Goal: Information Seeking & Learning: Find specific fact

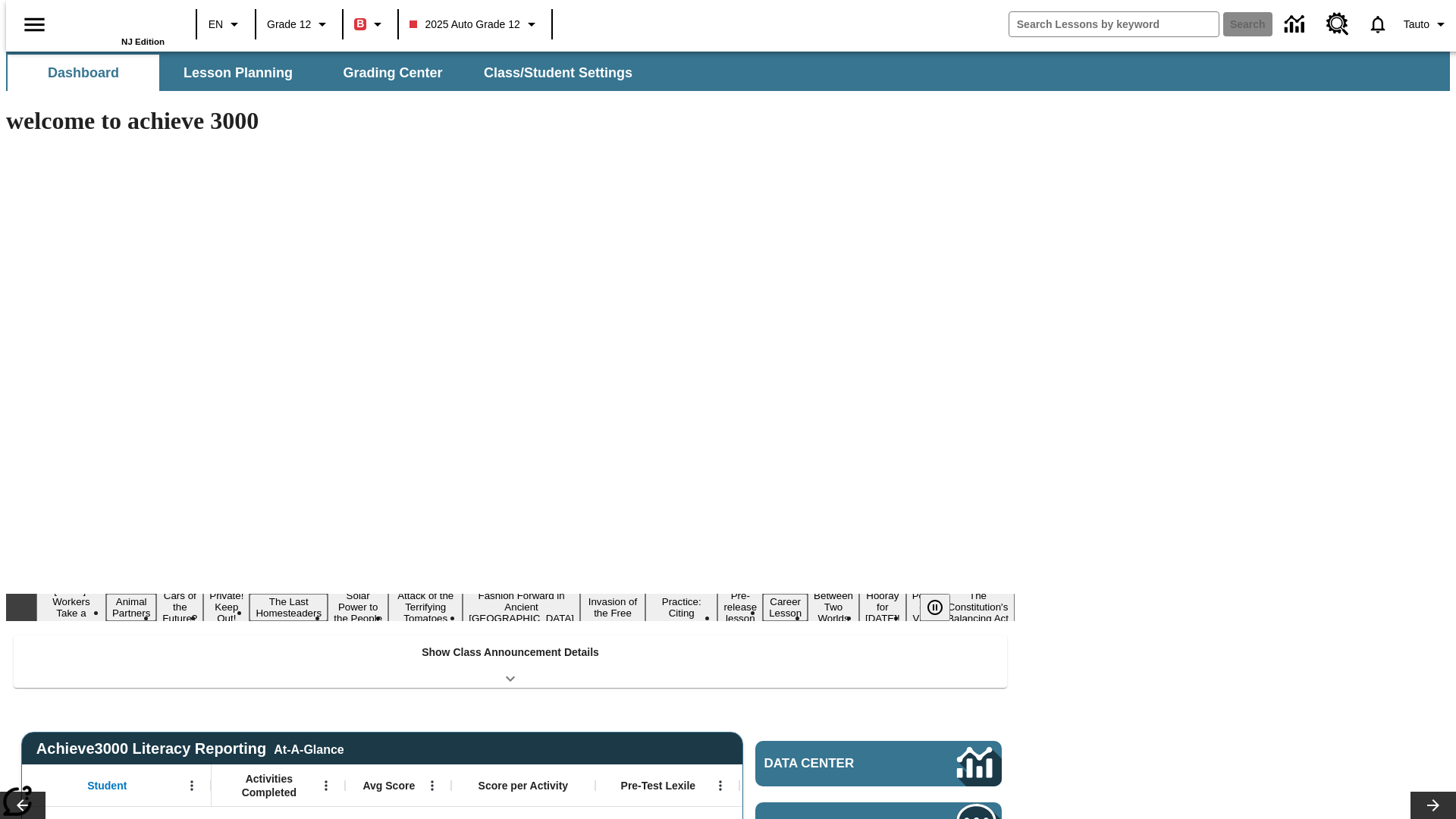
type input "-1"
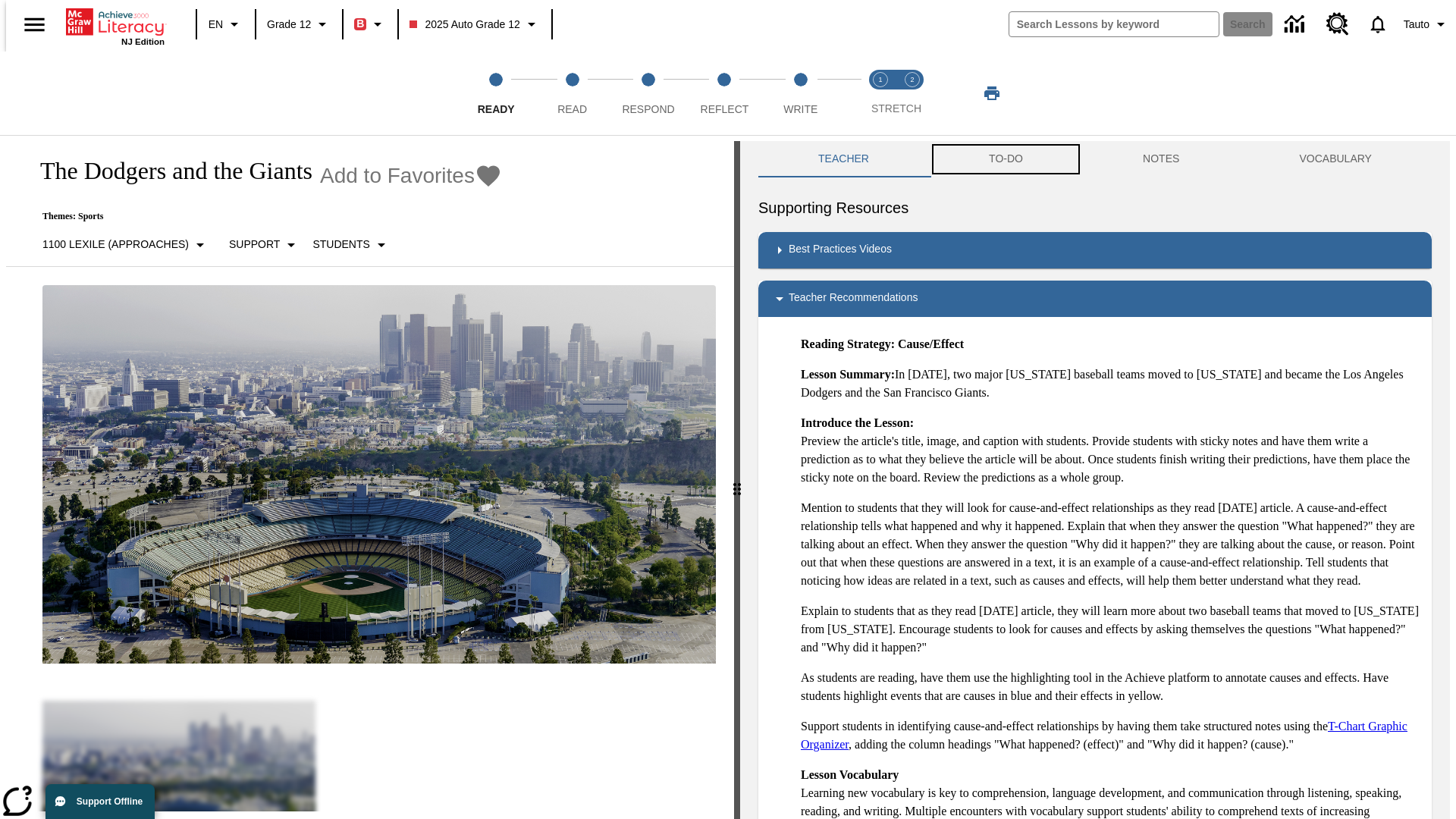
click at [1005, 159] on button "TO-DO" at bounding box center [1006, 159] width 154 height 36
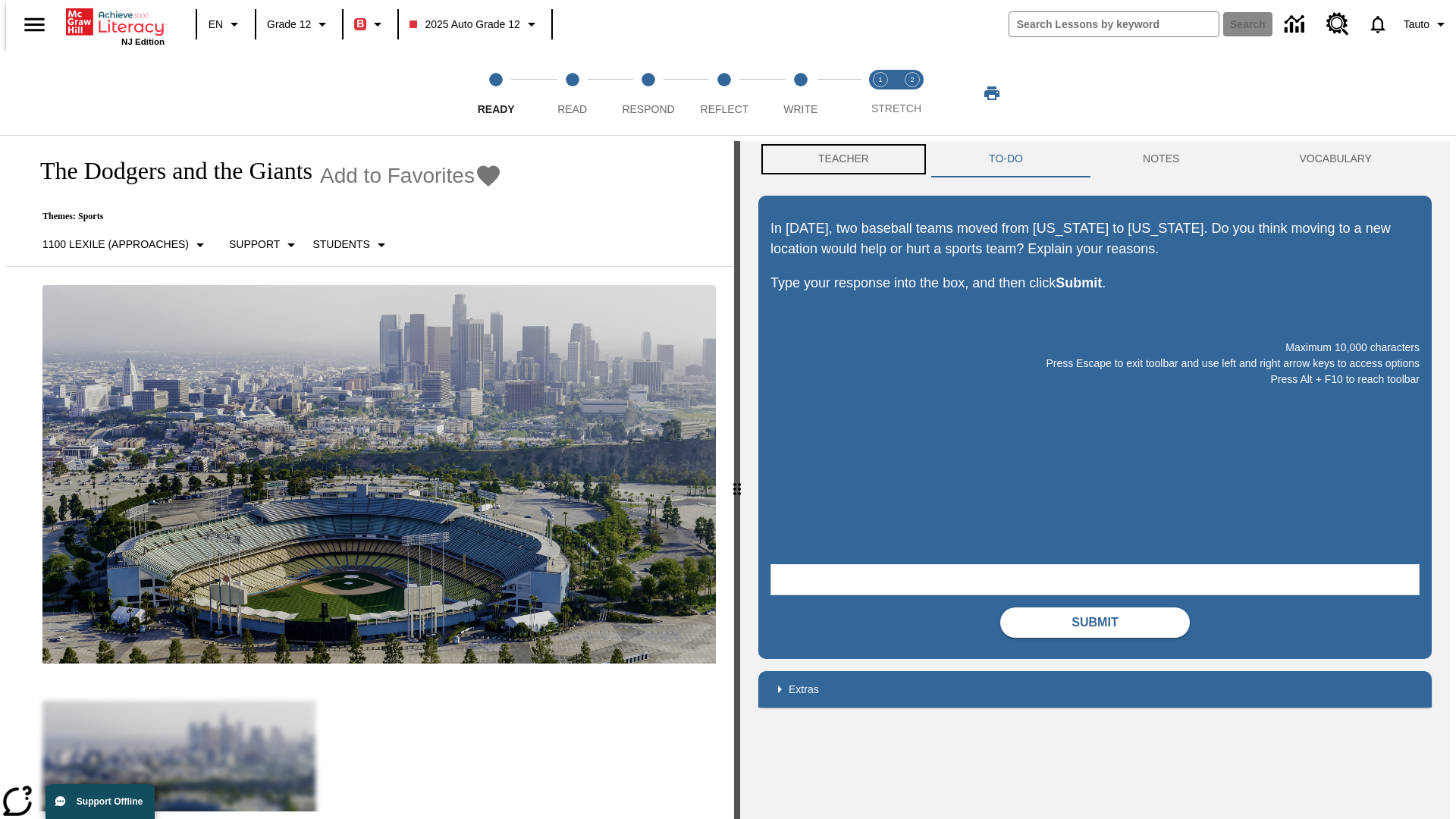
scroll to position [1, 0]
click at [839, 159] on button "Teacher" at bounding box center [844, 158] width 171 height 36
